Goal: Task Accomplishment & Management: Manage account settings

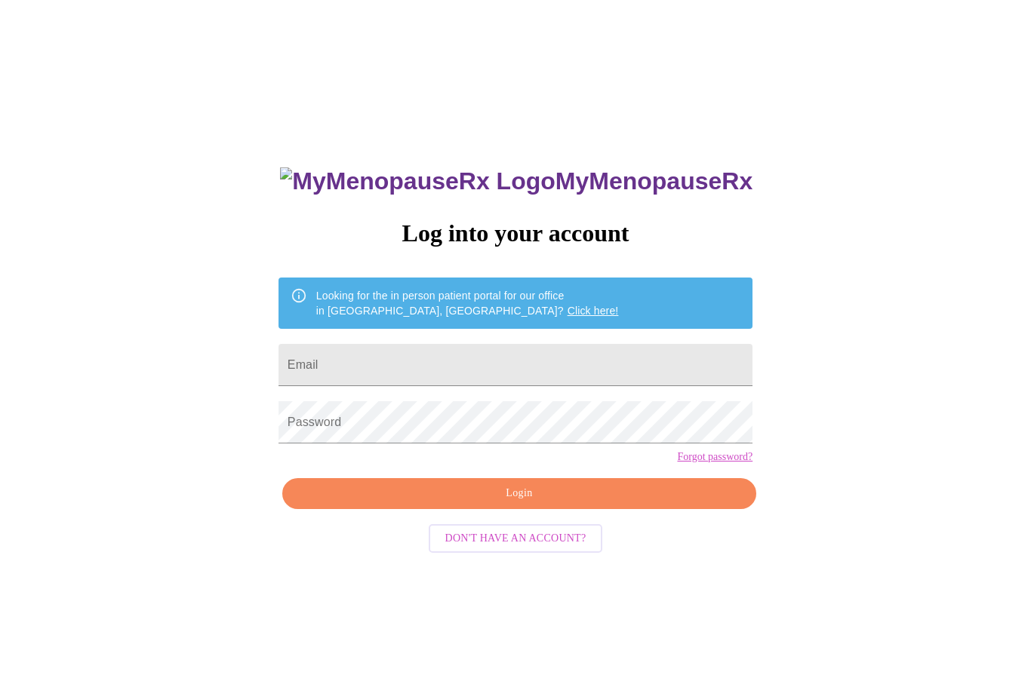
scroll to position [66, 0]
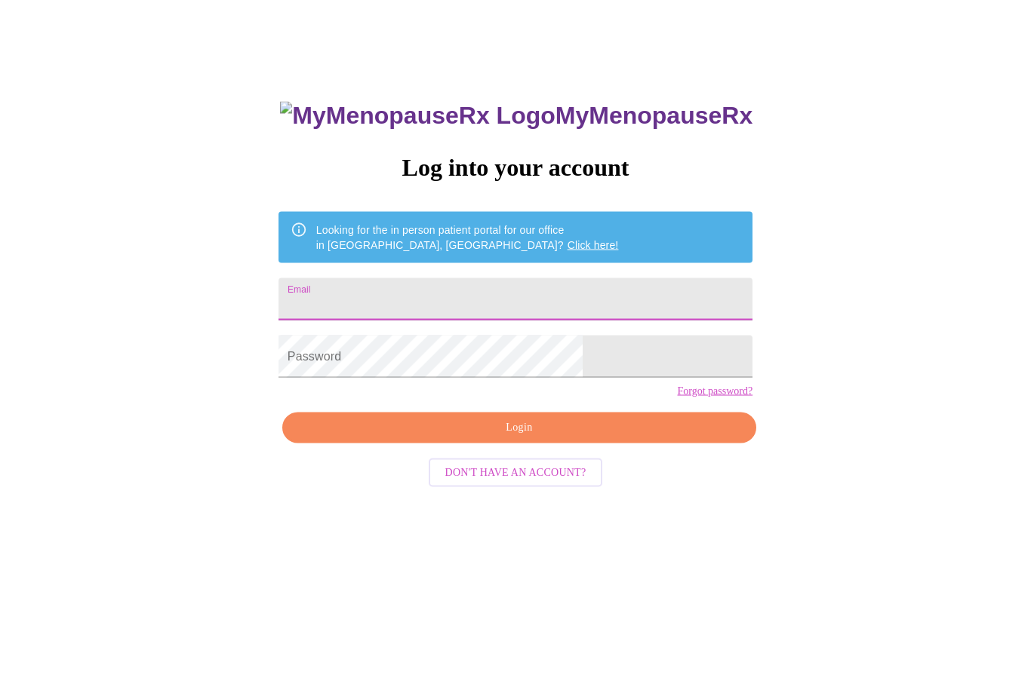
type input "selvaggipat@comcast.net"
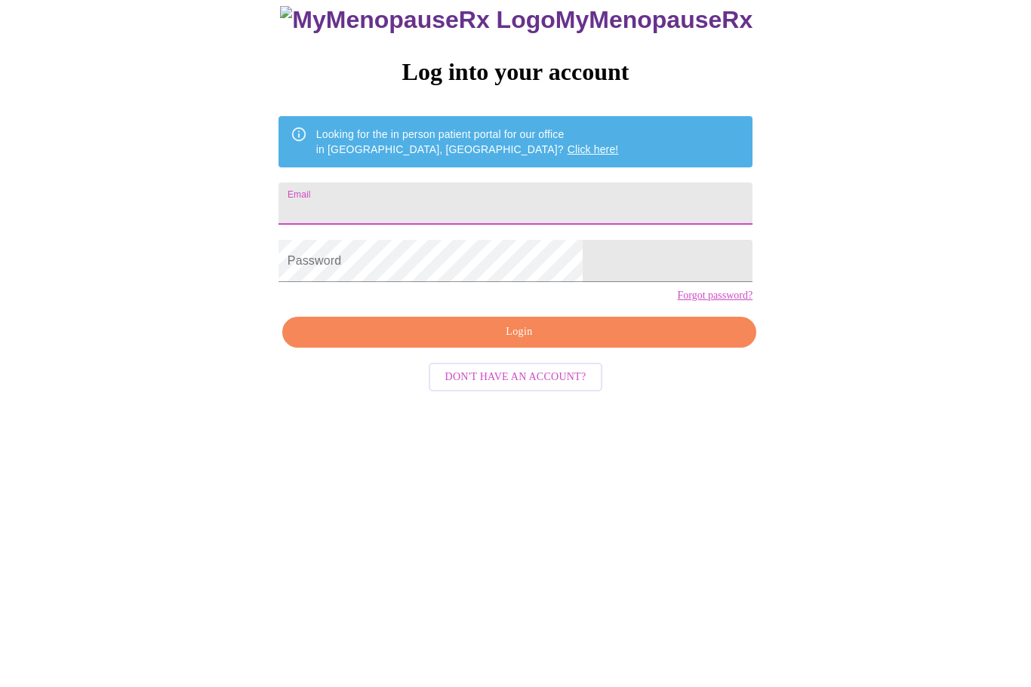
type input "selvaggipat@comcast.net"
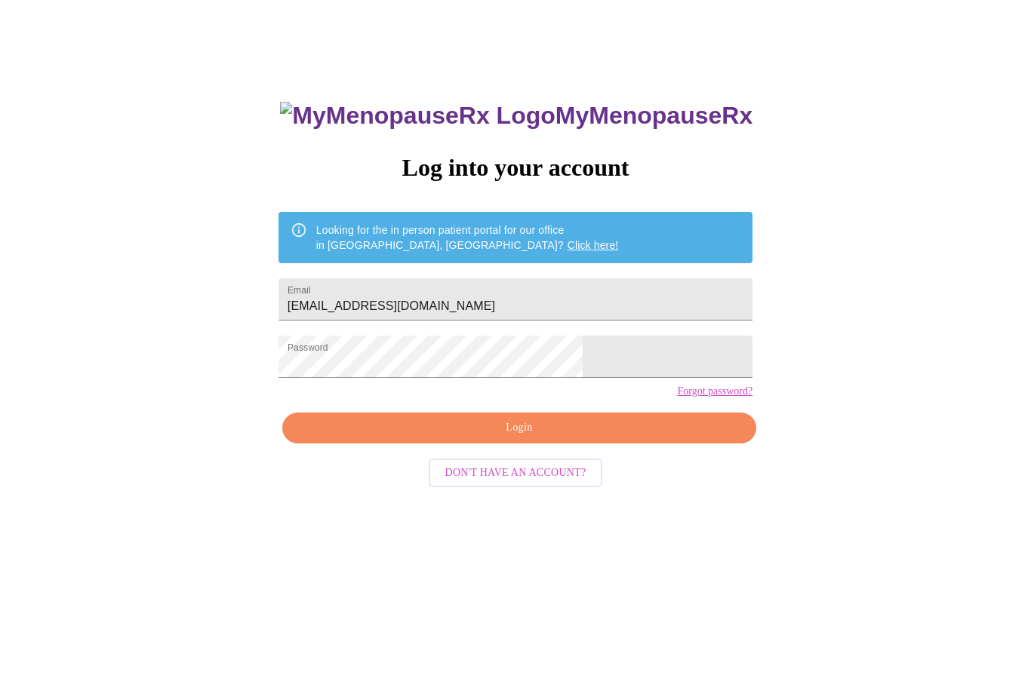
click at [546, 438] on span "Login" at bounding box center [519, 429] width 439 height 19
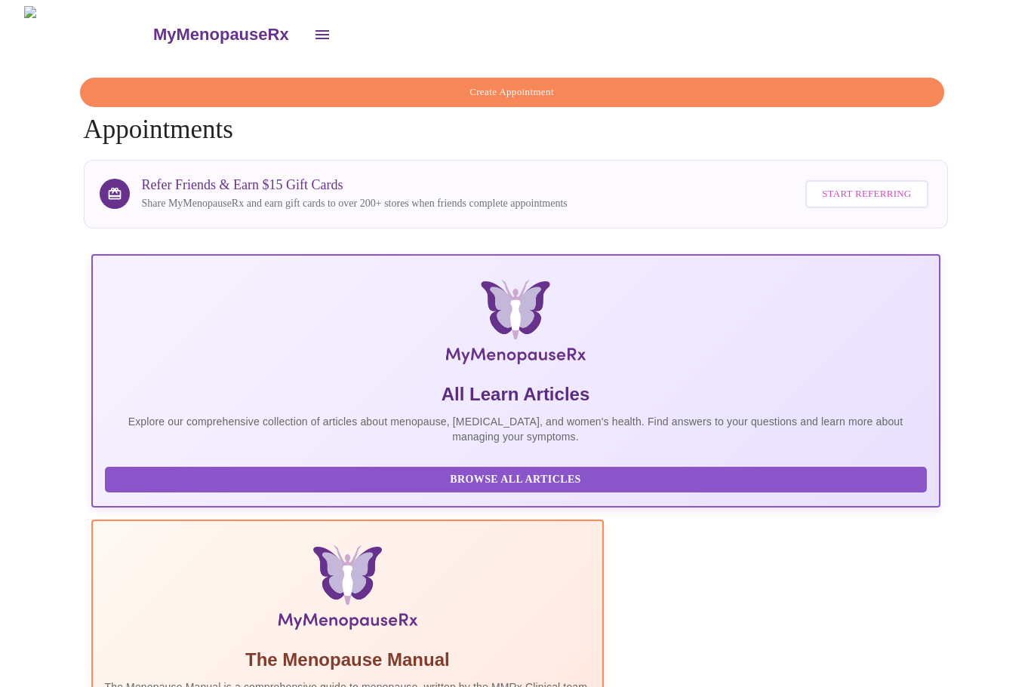
click at [315, 30] on icon "open drawer" at bounding box center [322, 34] width 14 height 9
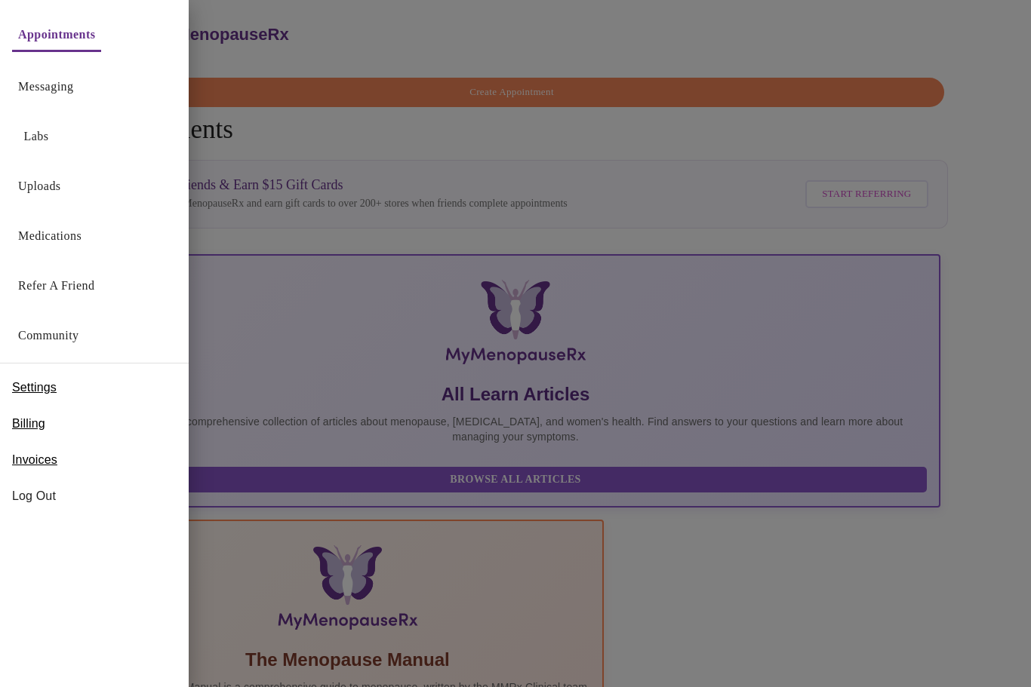
click at [48, 498] on span "Log Out" at bounding box center [94, 496] width 164 height 18
